Goal: Task Accomplishment & Management: Use online tool/utility

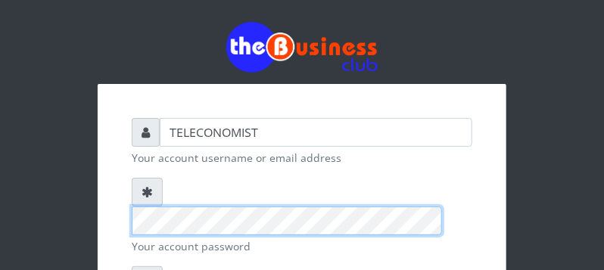
scroll to position [239, 0]
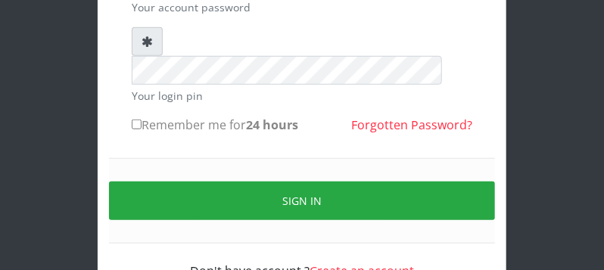
click at [137, 120] on input "Remember me for 24 hours" at bounding box center [137, 125] width 10 height 10
checkbox input "true"
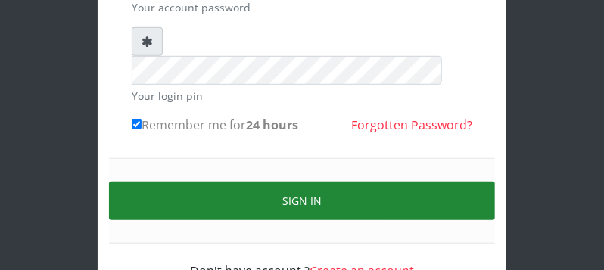
click at [173, 182] on button "Sign in" at bounding box center [302, 201] width 386 height 39
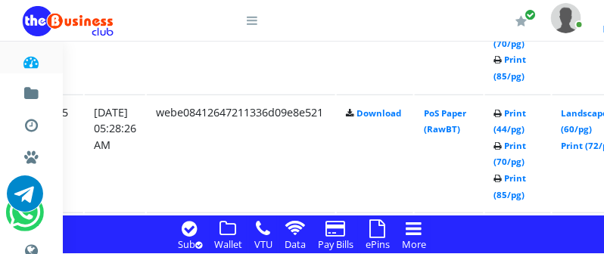
scroll to position [1732, 267]
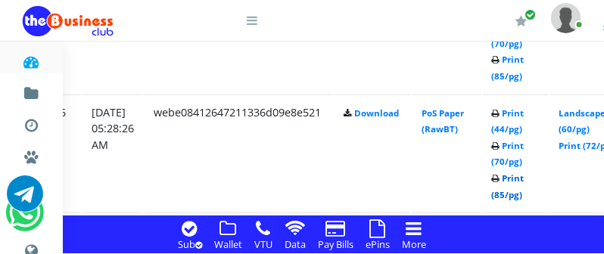
click at [525, 199] on link "Print (85/pg)" at bounding box center [508, 187] width 33 height 28
click at [525, 195] on link "Print (85/pg)" at bounding box center [508, 187] width 33 height 28
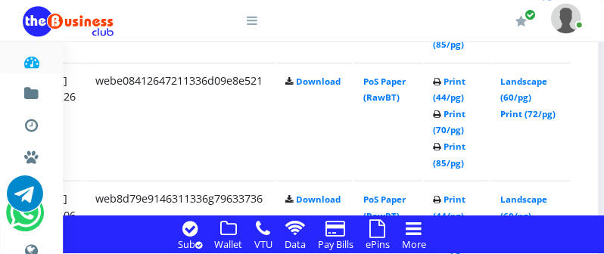
scroll to position [1765, 339]
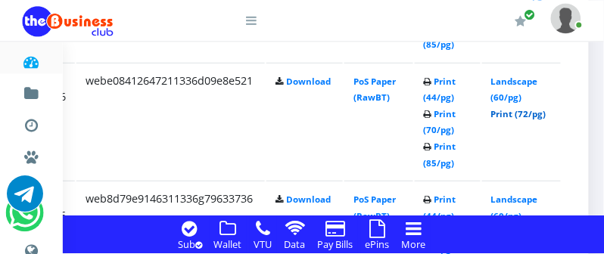
click at [519, 115] on link "Print (72/pg)" at bounding box center [518, 113] width 55 height 11
click at [547, 114] on link "Print (72/pg)" at bounding box center [518, 113] width 55 height 11
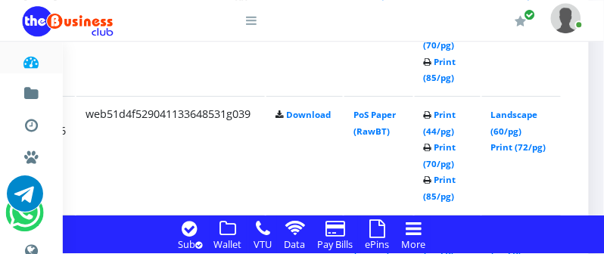
scroll to position [1604, 339]
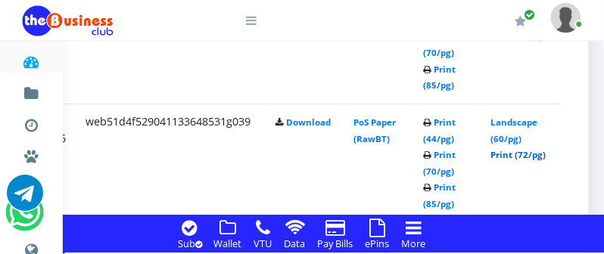
click at [535, 153] on link "Print (72/pg)" at bounding box center [518, 154] width 55 height 11
click at [547, 153] on link "Print (72/pg)" at bounding box center [518, 154] width 55 height 11
click at [547, 157] on link "Print (72/pg)" at bounding box center [518, 154] width 55 height 11
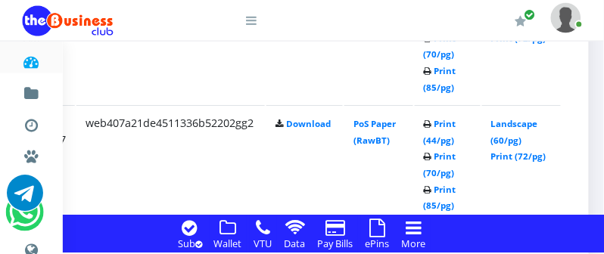
scroll to position [1445, 339]
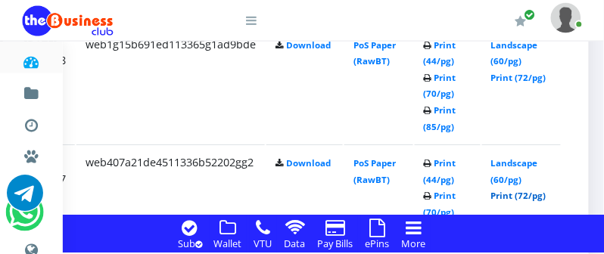
click at [547, 195] on link "Print (72/pg)" at bounding box center [518, 195] width 55 height 11
click at [544, 197] on link "Print (72/pg)" at bounding box center [518, 195] width 55 height 11
click at [544, 194] on link "Print (72/pg)" at bounding box center [518, 195] width 55 height 11
click at [527, 78] on link "Print (72/pg)" at bounding box center [518, 77] width 55 height 11
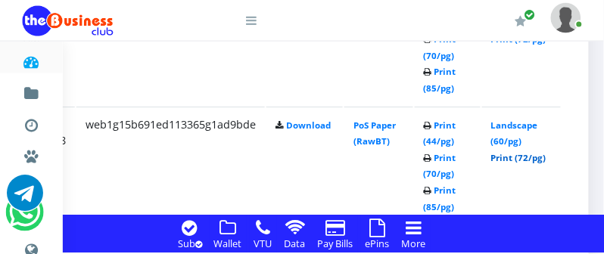
scroll to position [1324, 339]
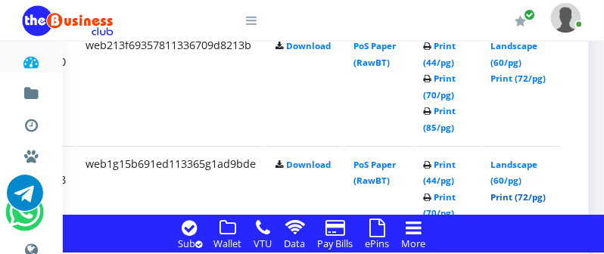
click at [547, 196] on link "Print (72/pg)" at bounding box center [518, 197] width 55 height 11
click at [537, 198] on link "Print (72/pg)" at bounding box center [518, 197] width 55 height 11
click at [547, 200] on link "Print (72/pg)" at bounding box center [518, 197] width 55 height 11
click at [533, 198] on link "Print (72/pg)" at bounding box center [518, 197] width 55 height 11
click at [544, 198] on link "Print (72/pg)" at bounding box center [518, 197] width 55 height 11
